Goal: Transaction & Acquisition: Purchase product/service

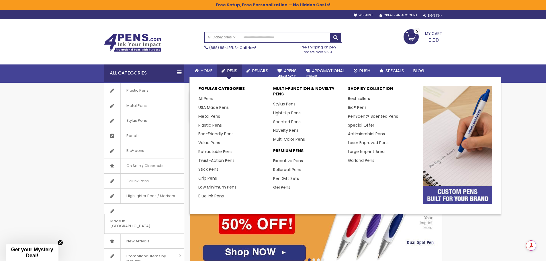
click at [232, 71] on span "Pens" at bounding box center [232, 71] width 10 height 6
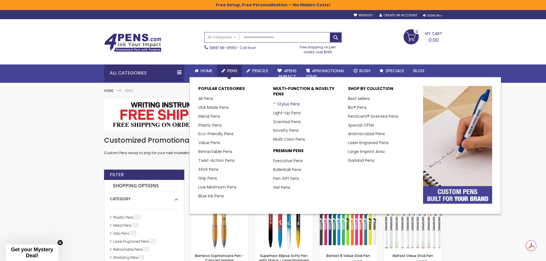
click at [283, 106] on link "Stylus Pens" at bounding box center [286, 104] width 27 height 6
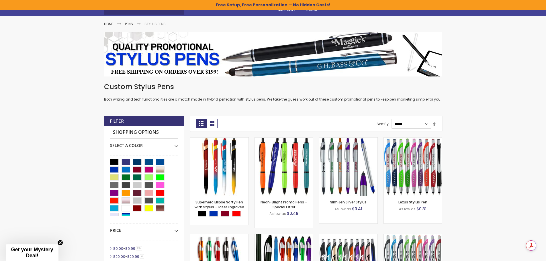
scroll to position [86, 0]
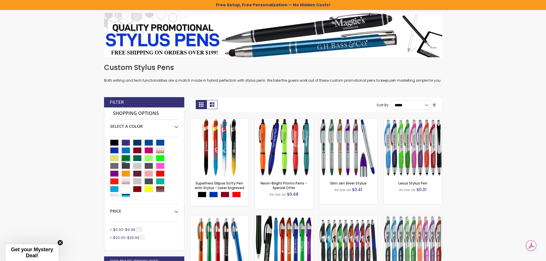
click at [126, 158] on div "Green" at bounding box center [126, 158] width 9 height 6
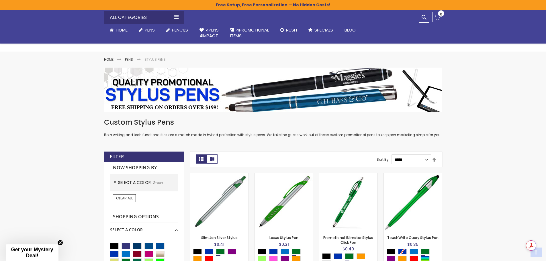
scroll to position [115, 0]
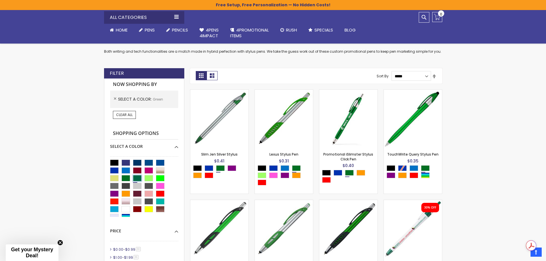
click at [137, 177] on div "Dark Green" at bounding box center [137, 178] width 9 height 6
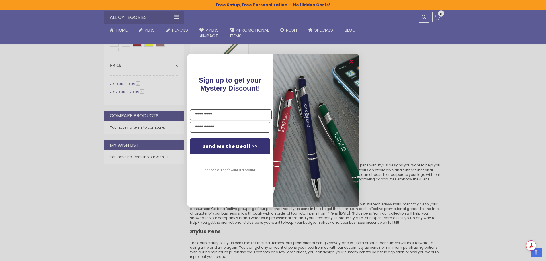
scroll to position [316, 0]
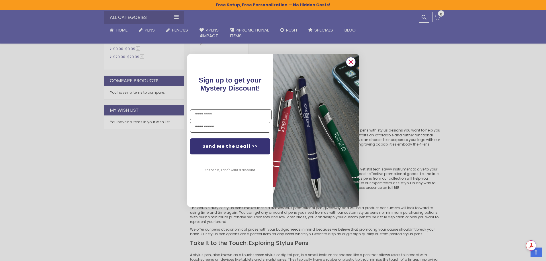
click at [354, 62] on circle "Close dialog" at bounding box center [351, 62] width 9 height 9
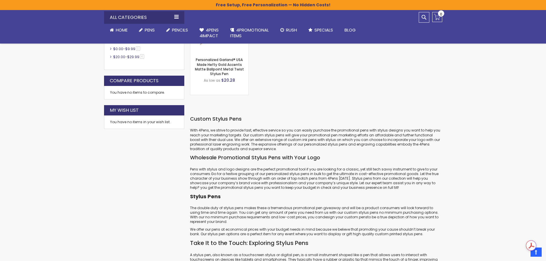
scroll to position [115, 0]
